Goal: Task Accomplishment & Management: Manage account settings

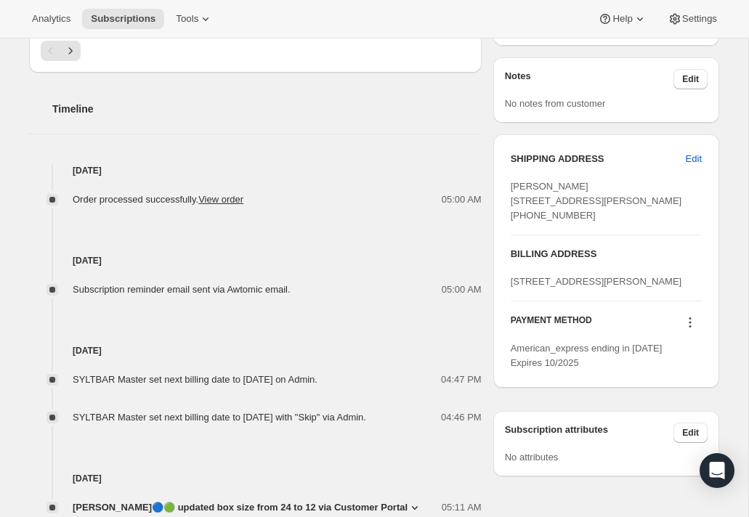
scroll to position [507, 0]
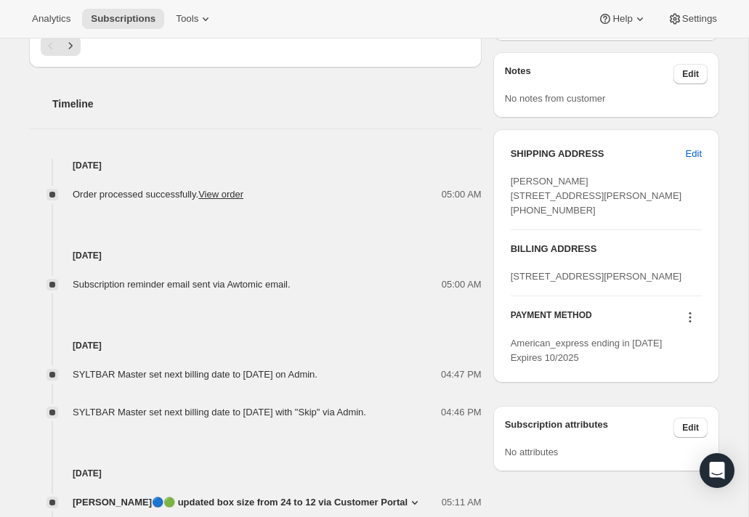
click at [688, 325] on icon at bounding box center [689, 317] width 15 height 15
click at [682, 409] on span "Send link to update card" at bounding box center [677, 404] width 102 height 11
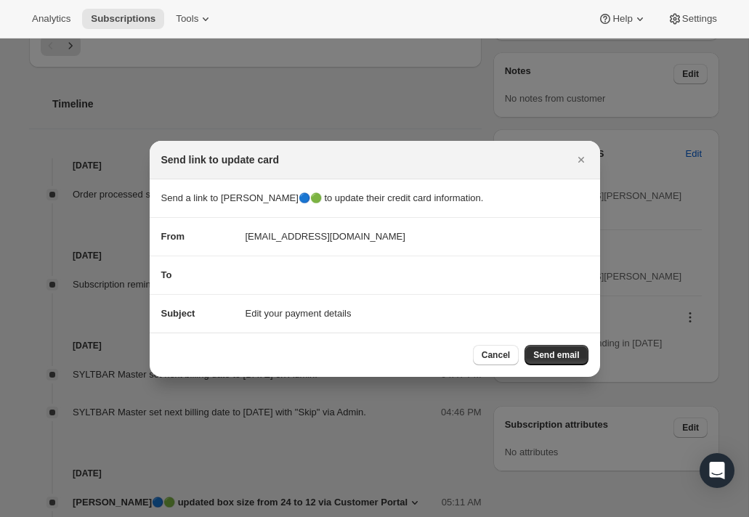
click at [284, 271] on div "To" at bounding box center [374, 275] width 427 height 15
click at [305, 277] on div "To" at bounding box center [374, 275] width 427 height 15
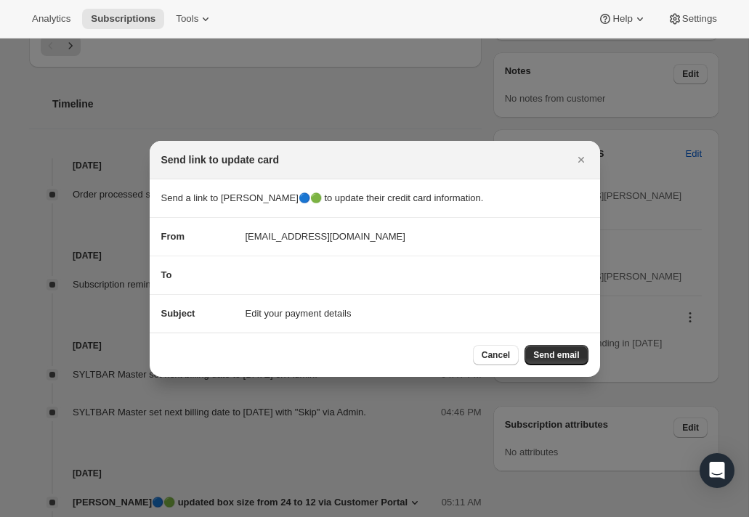
click at [305, 277] on div "To" at bounding box center [374, 275] width 427 height 15
click at [362, 277] on div "To" at bounding box center [374, 275] width 427 height 15
click at [260, 288] on section "To" at bounding box center [375, 275] width 450 height 38
click at [262, 282] on section "To" at bounding box center [375, 275] width 450 height 38
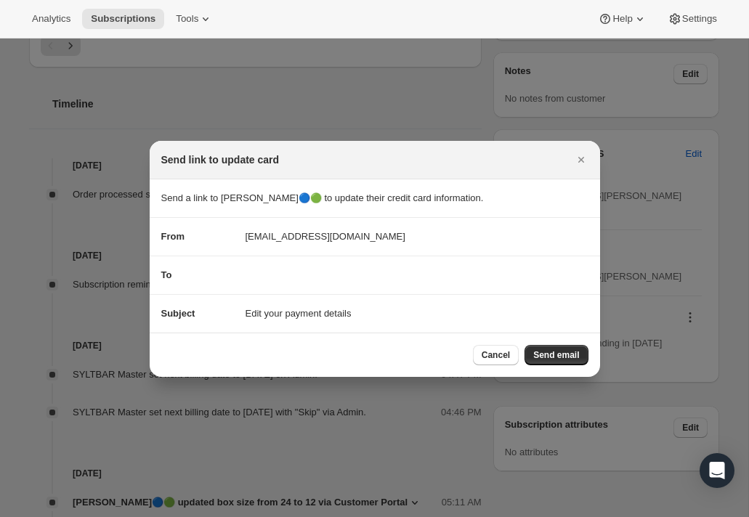
click at [264, 282] on section "To" at bounding box center [375, 275] width 450 height 38
click at [551, 351] on span "Send email" at bounding box center [556, 355] width 46 height 12
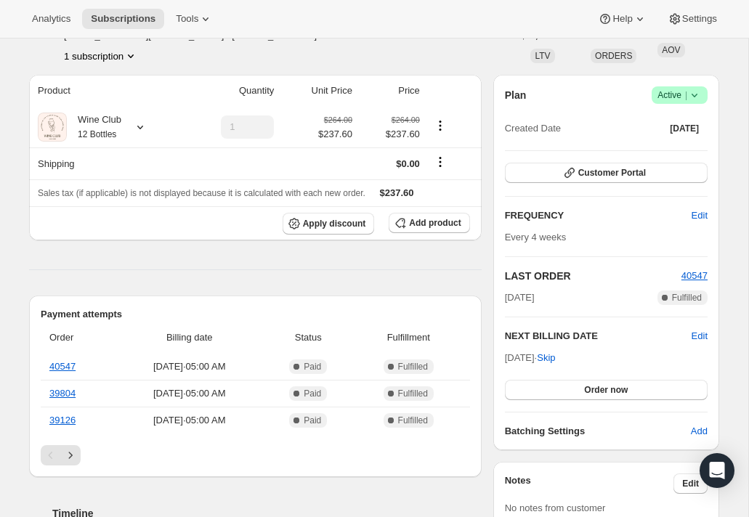
scroll to position [141, 0]
